Goal: Transaction & Acquisition: Purchase product/service

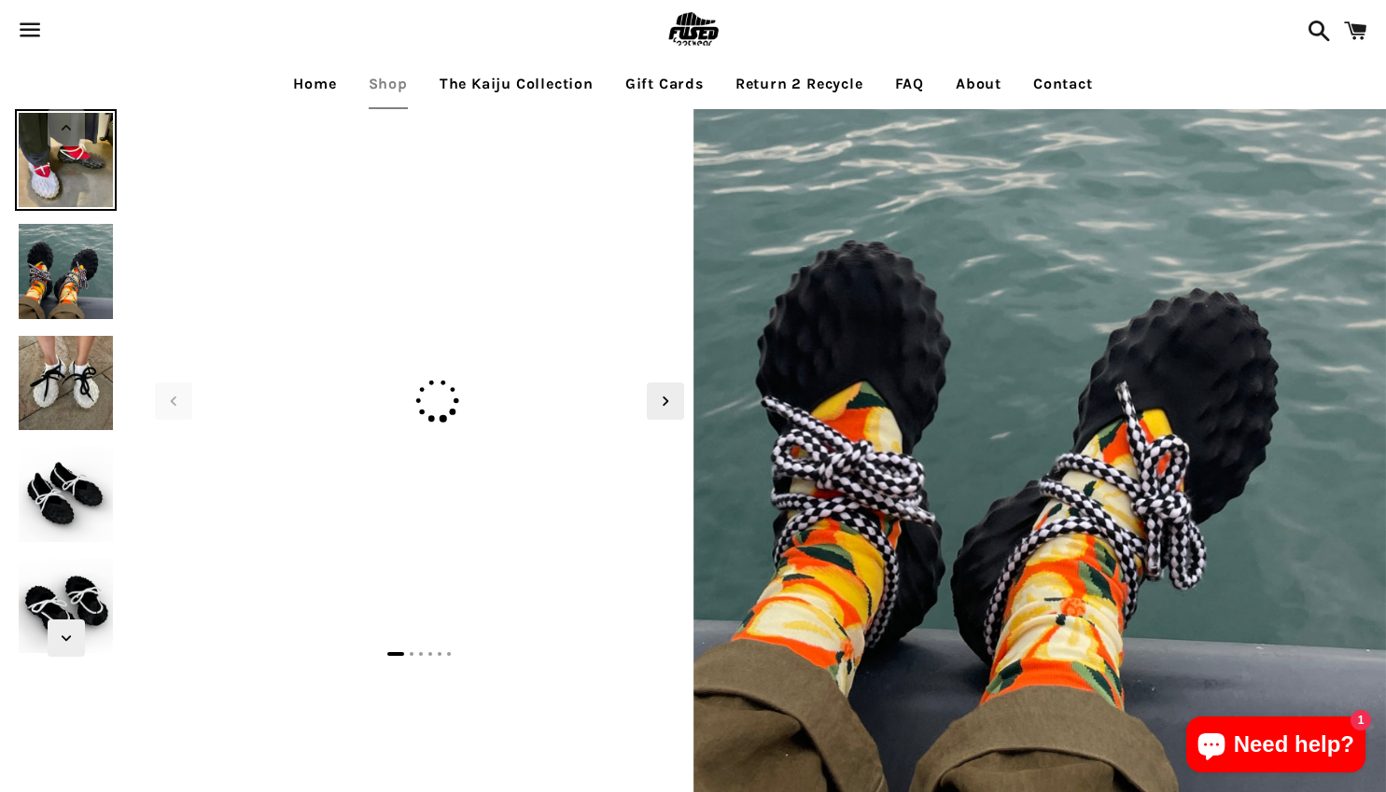
click at [1356, 35] on span at bounding box center [1355, 31] width 42 height 56
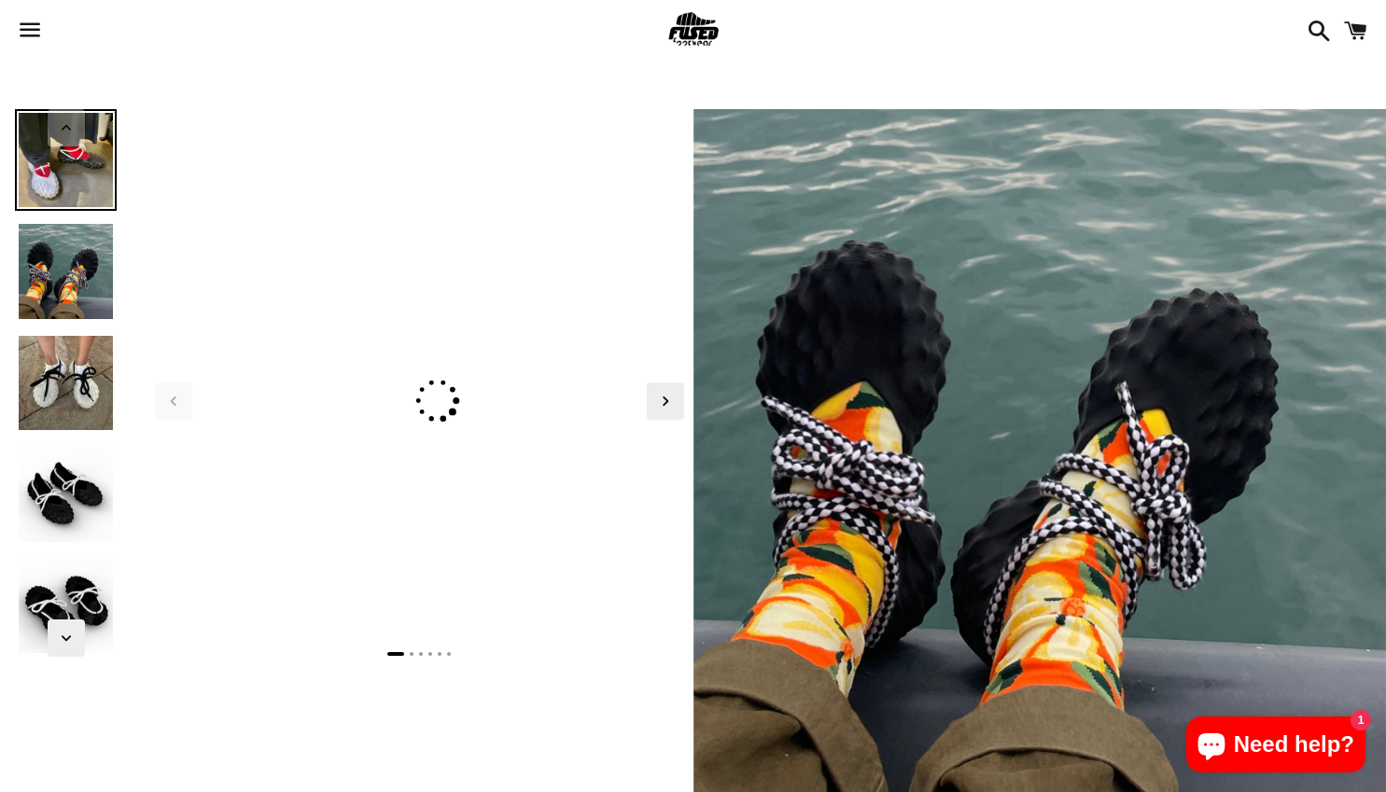
scroll to position [373, 0]
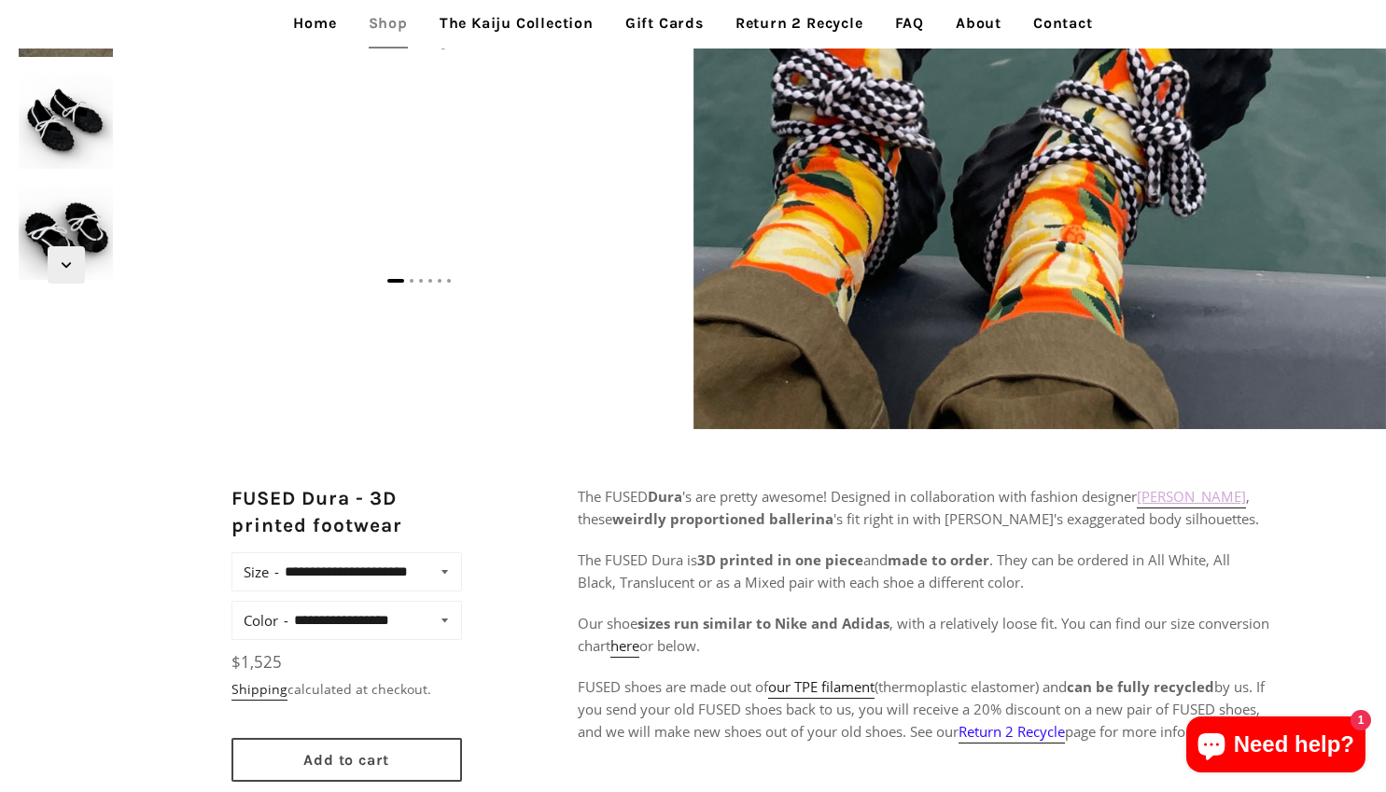
click at [376, 769] on span "Add to cart" at bounding box center [346, 760] width 86 height 18
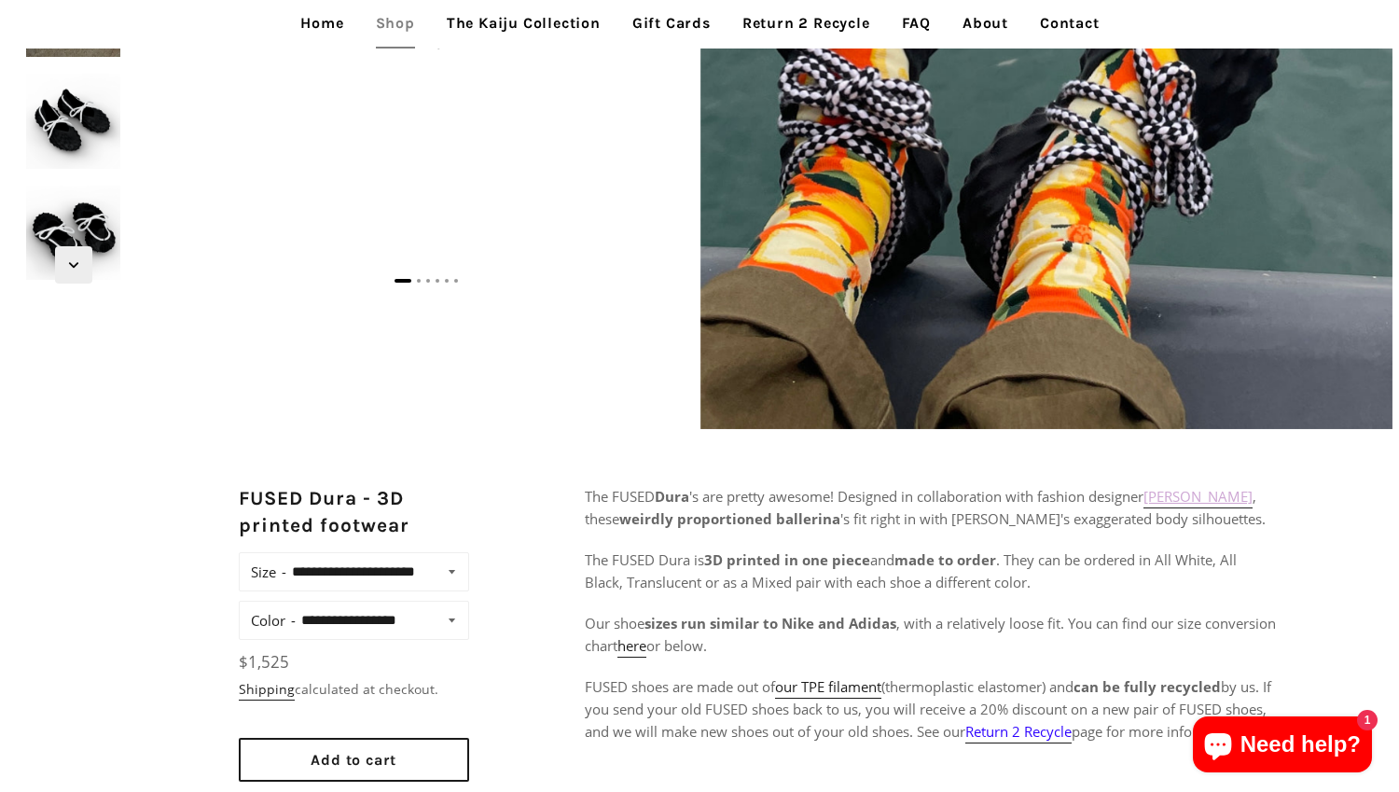
scroll to position [560, 0]
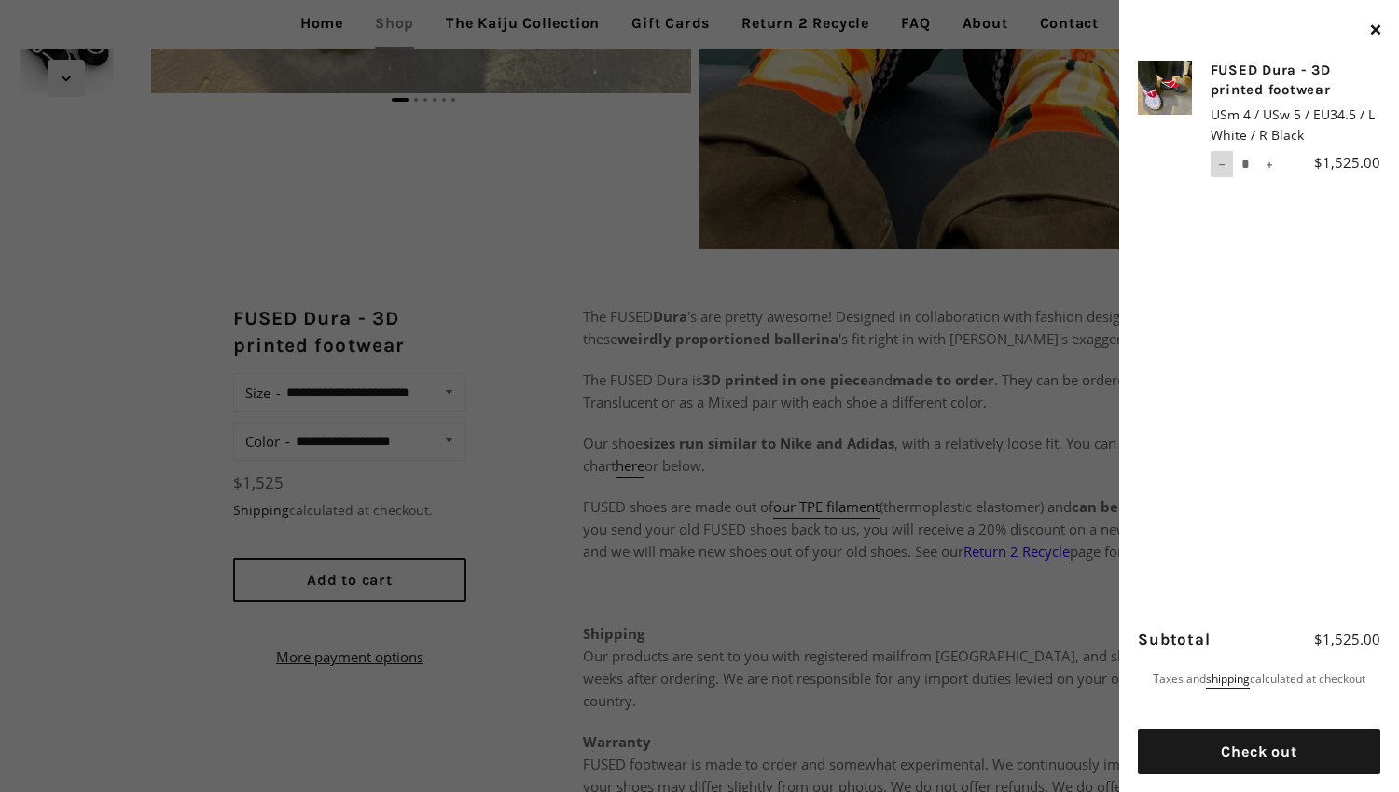
click at [1221, 169] on button "−" at bounding box center [1222, 164] width 22 height 26
